Goal: Information Seeking & Learning: Learn about a topic

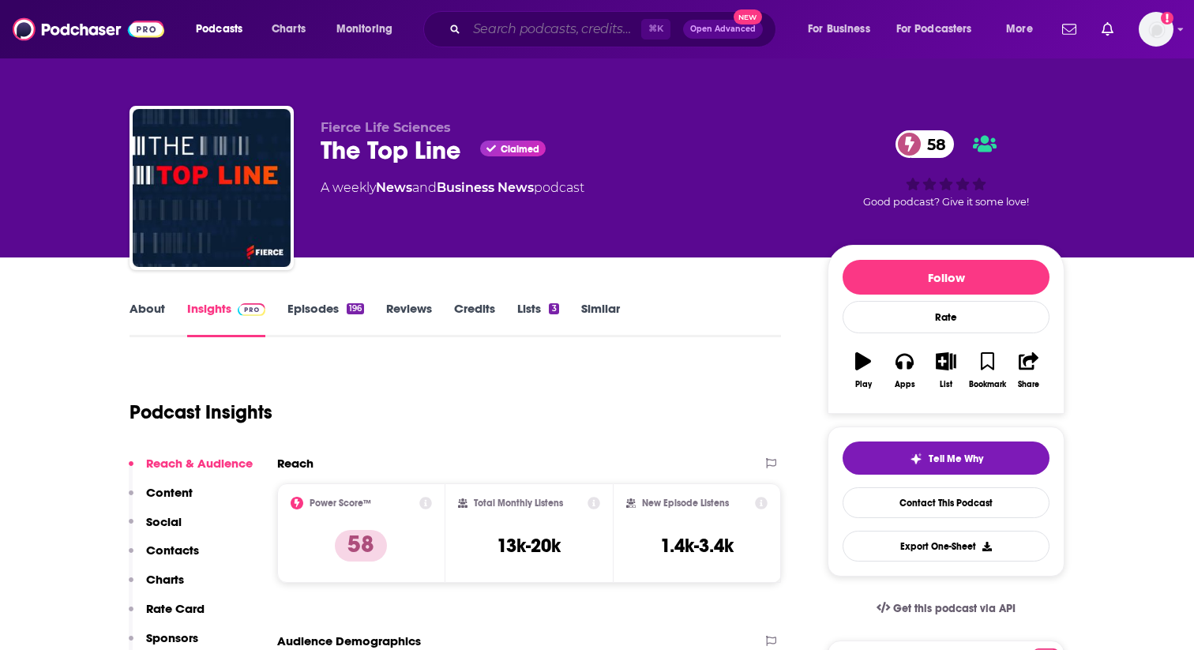
click at [582, 24] on input "Search podcasts, credits, & more..." at bounding box center [554, 29] width 175 height 25
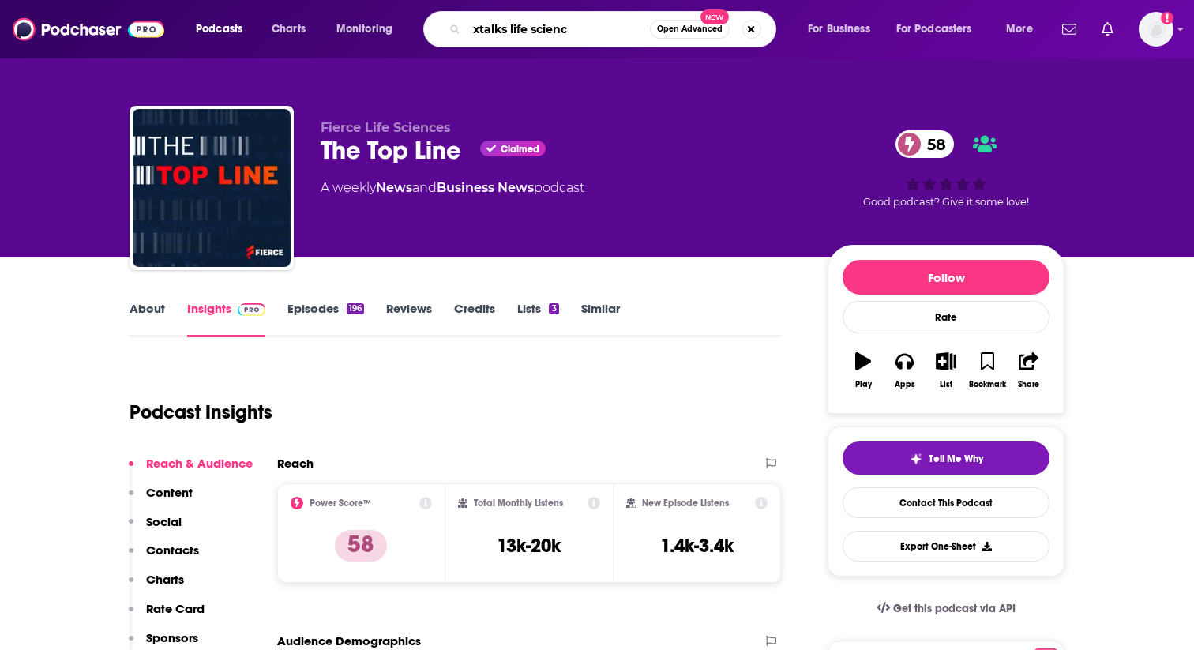
type input "xtalks life science"
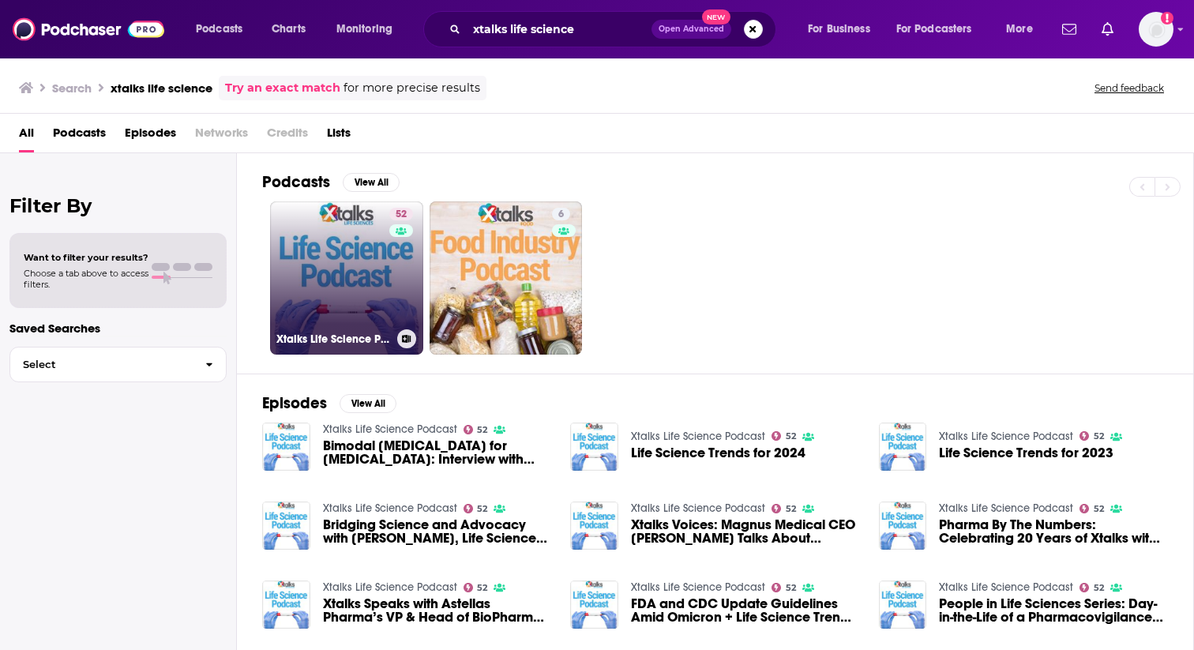
click at [314, 289] on link "52 Xtalks Life Science Podcast" at bounding box center [346, 277] width 153 height 153
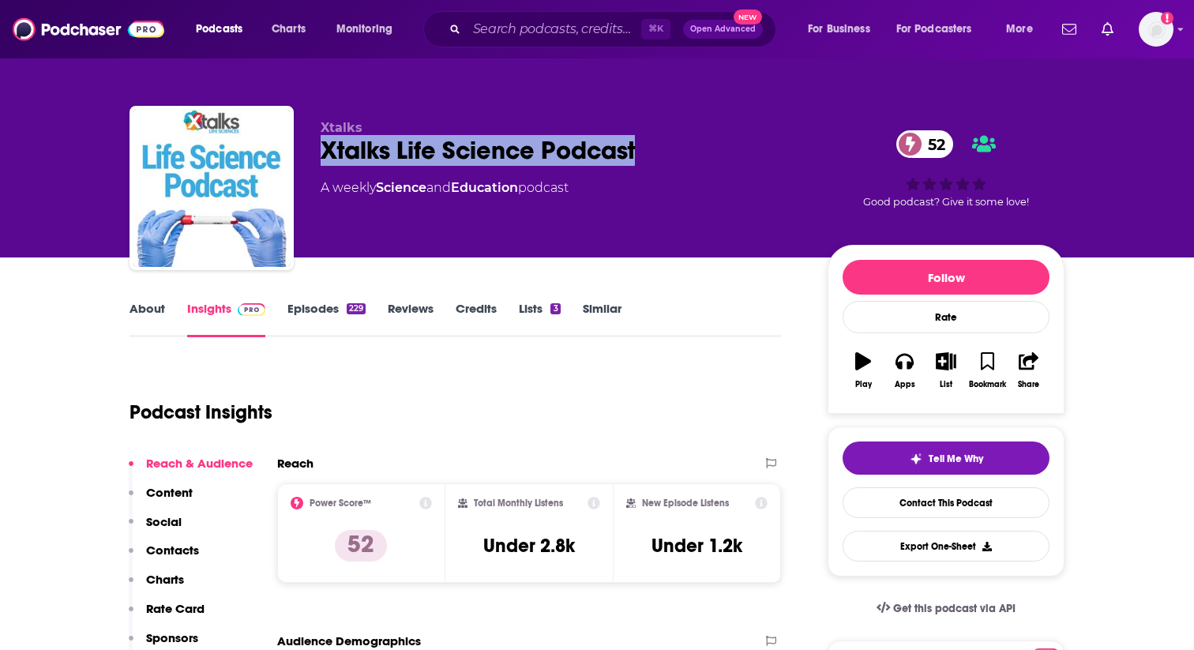
drag, startPoint x: 325, startPoint y: 148, endPoint x: 636, endPoint y: 159, distance: 311.3
click at [636, 159] on div "Xtalks Life Science Podcast 52" at bounding box center [562, 150] width 482 height 31
copy h2 "Xtalks Life Science Podcast"
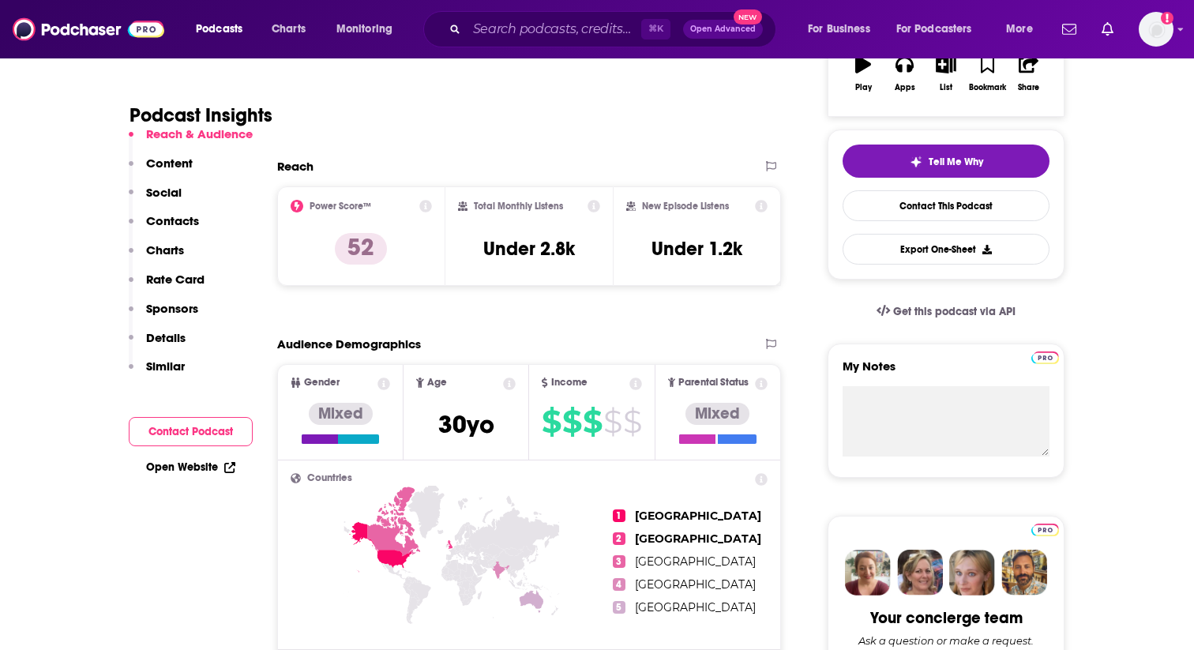
scroll to position [305, 0]
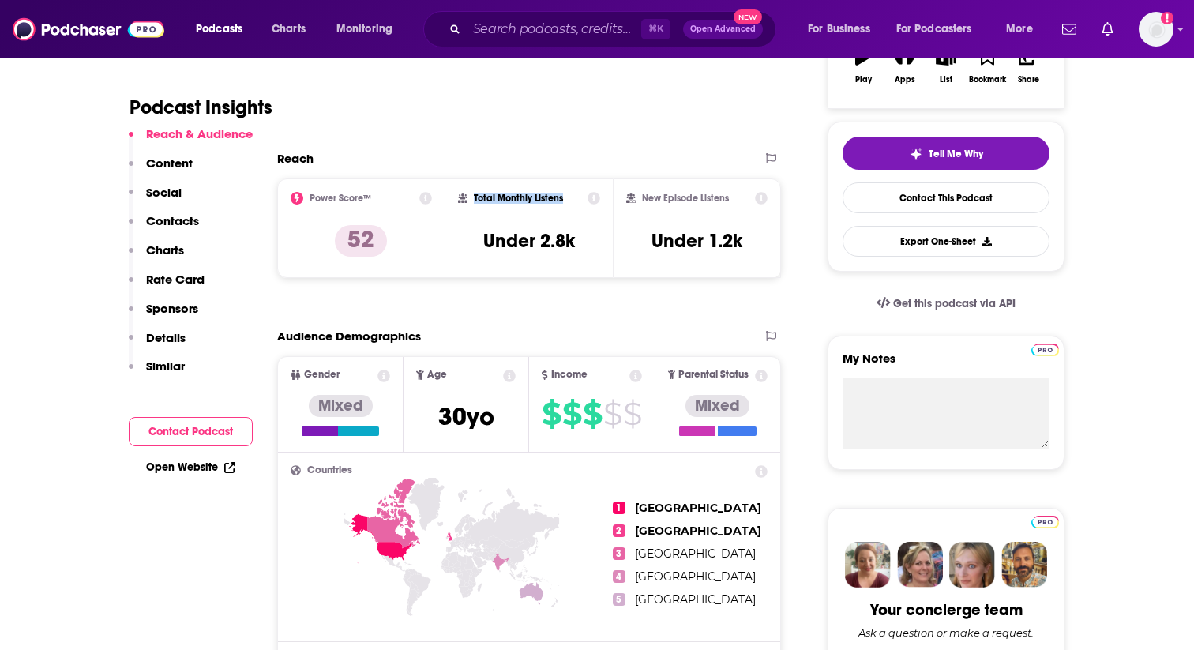
drag, startPoint x: 565, startPoint y: 201, endPoint x: 471, endPoint y: 201, distance: 93.2
click at [471, 201] on div "Total Monthly Listens" at bounding box center [529, 198] width 143 height 13
copy h2 "Total Monthly Listens"
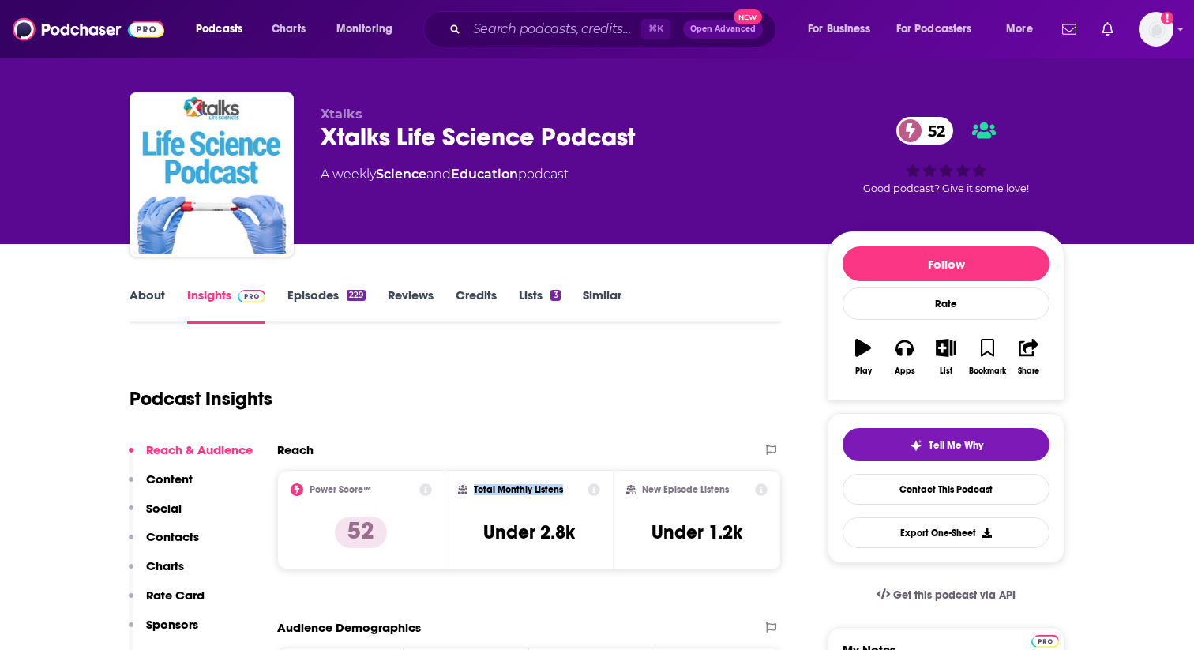
scroll to position [16, 0]
